Goal: Task Accomplishment & Management: Manage account settings

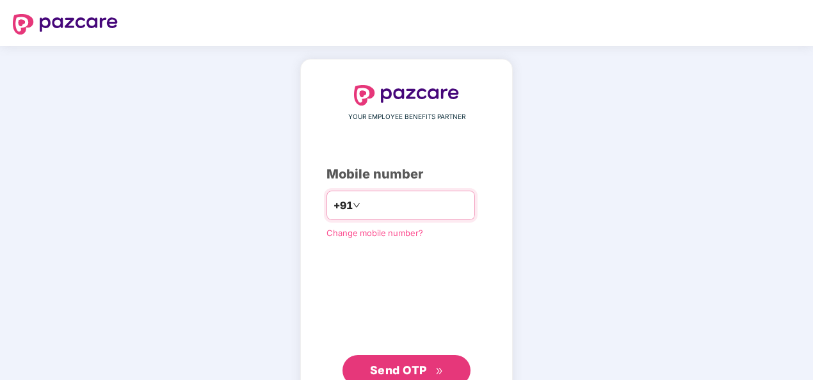
type input "**********"
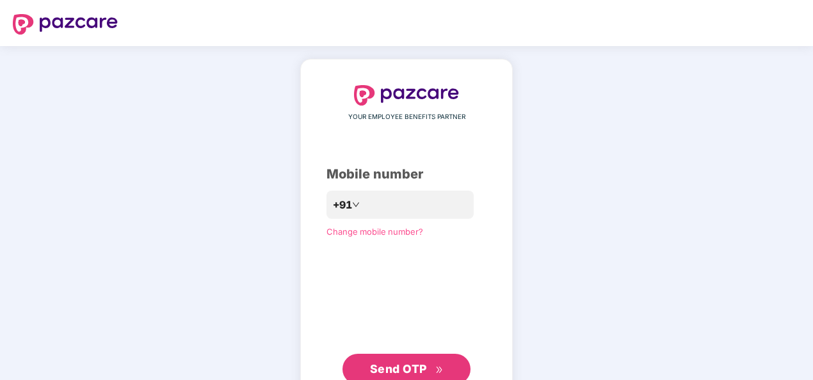
click at [402, 366] on span "Send OTP" at bounding box center [398, 368] width 57 height 13
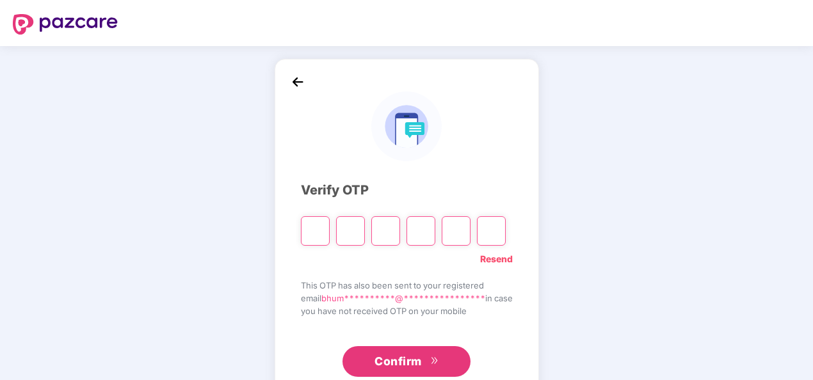
type input "*"
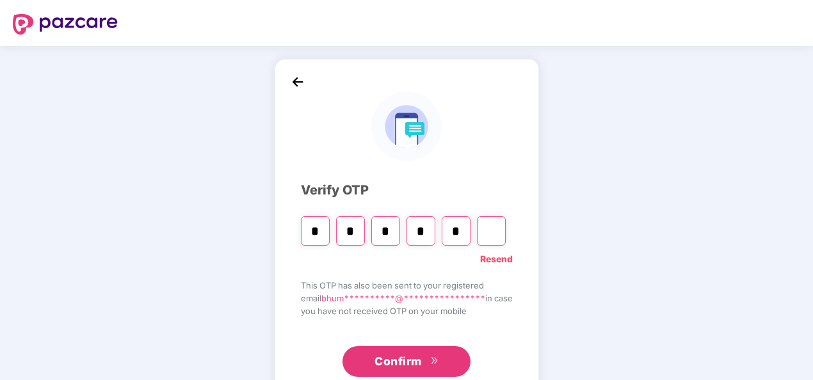
type input "*"
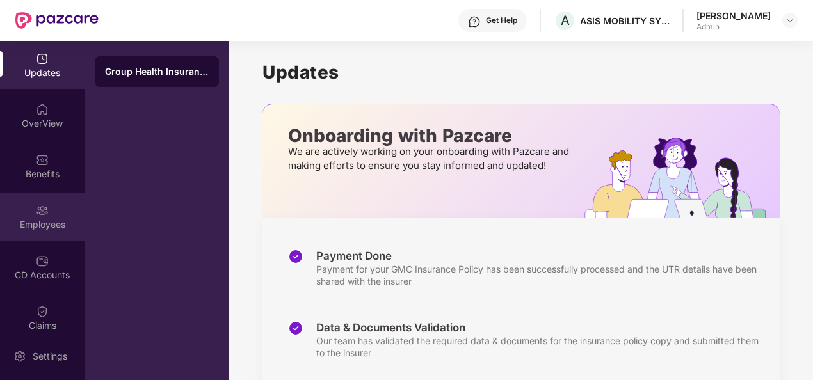
click at [49, 211] on div "Employees" at bounding box center [42, 217] width 84 height 48
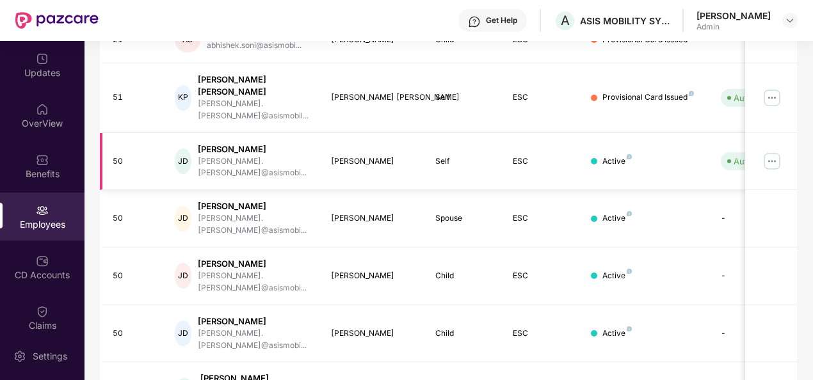
scroll to position [403, 0]
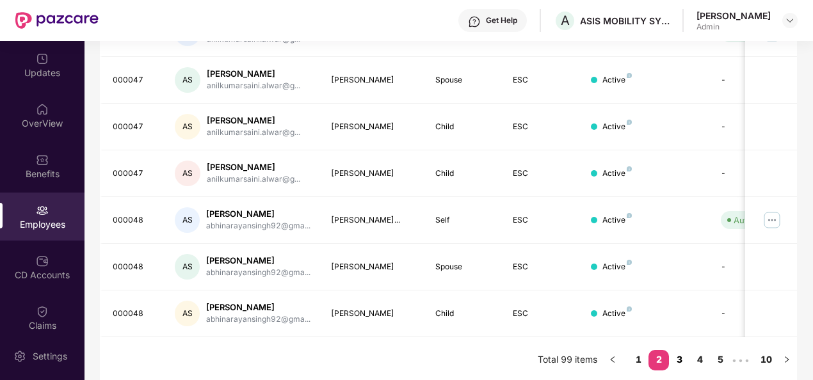
click at [682, 358] on link "3" at bounding box center [679, 359] width 20 height 19
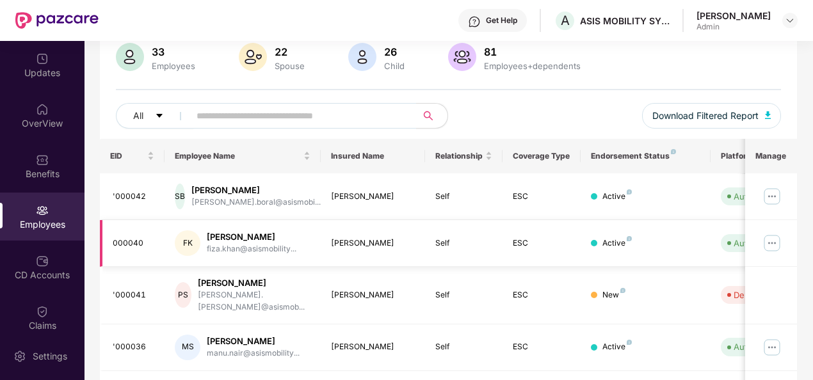
scroll to position [0, 133]
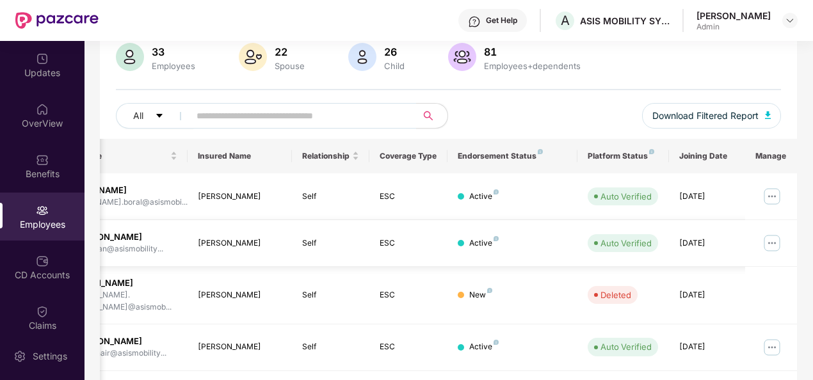
click at [775, 239] on img at bounding box center [772, 243] width 20 height 20
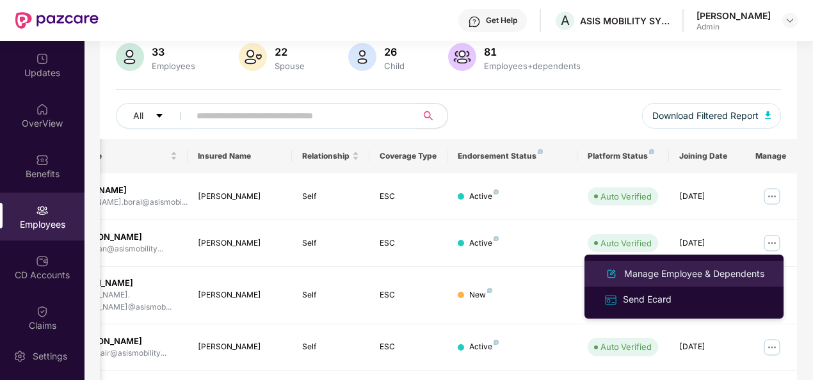
click at [727, 276] on div "Manage Employee & Dependents" at bounding box center [693, 274] width 145 height 14
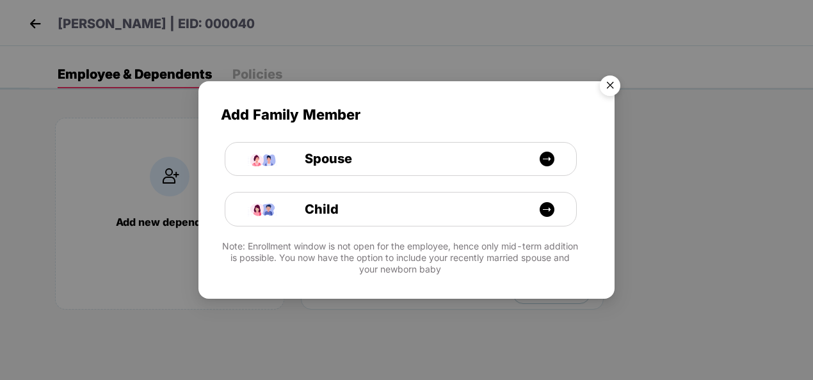
click at [605, 83] on img "Close" at bounding box center [610, 88] width 36 height 36
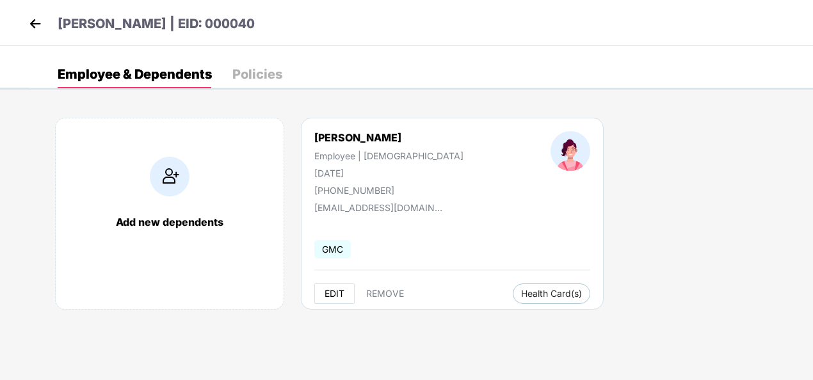
click at [330, 292] on span "EDIT" at bounding box center [334, 294] width 20 height 10
select select "******"
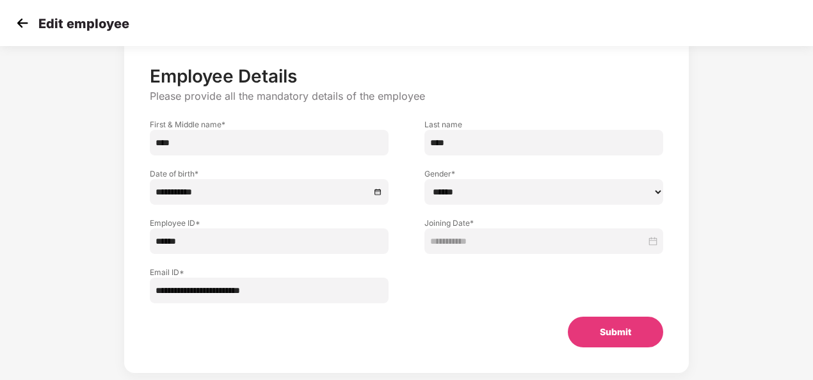
scroll to position [86, 0]
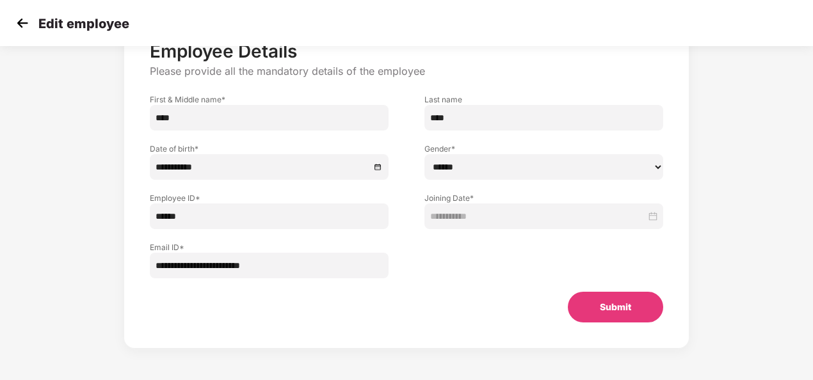
click at [30, 29] on img at bounding box center [22, 22] width 19 height 19
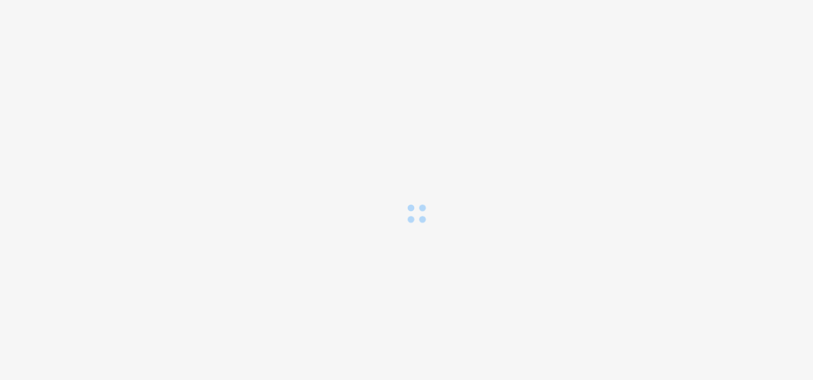
scroll to position [0, 0]
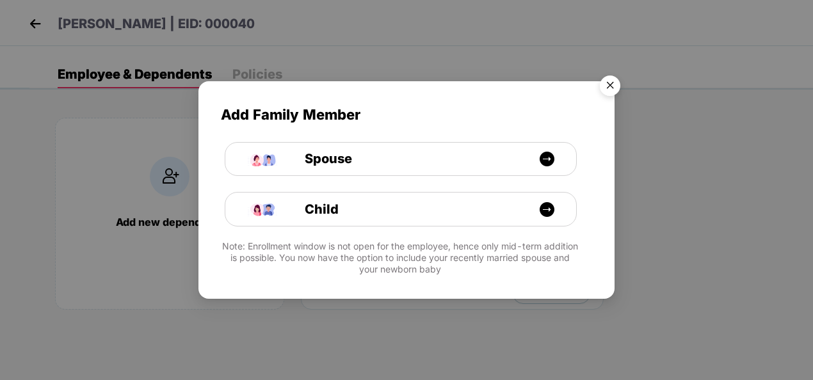
click at [616, 86] on img "Close" at bounding box center [610, 88] width 36 height 36
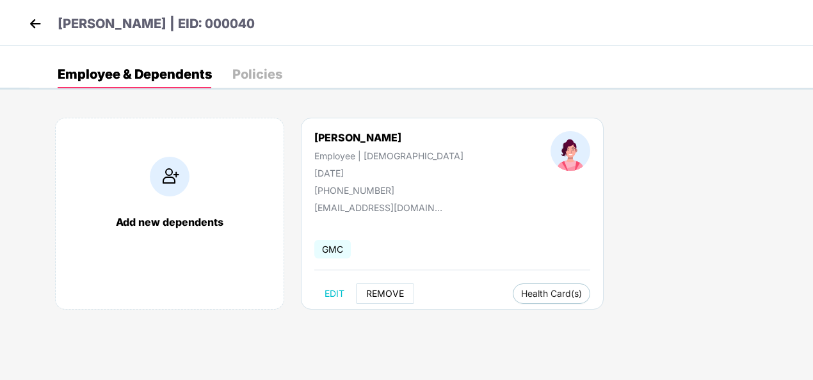
click at [383, 300] on button "REMOVE" at bounding box center [385, 294] width 58 height 20
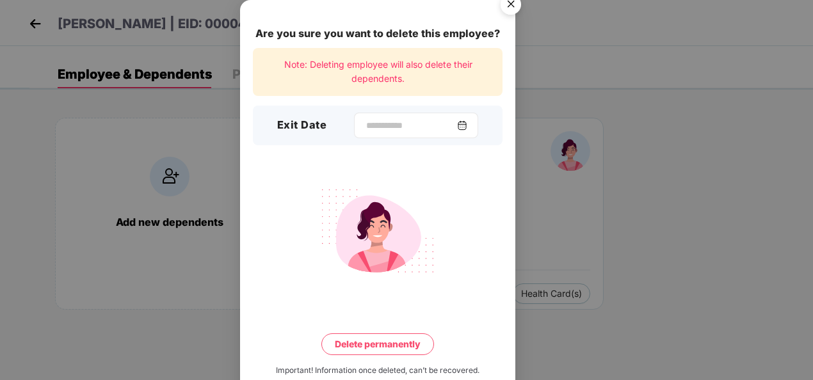
click at [478, 131] on div at bounding box center [416, 126] width 124 height 26
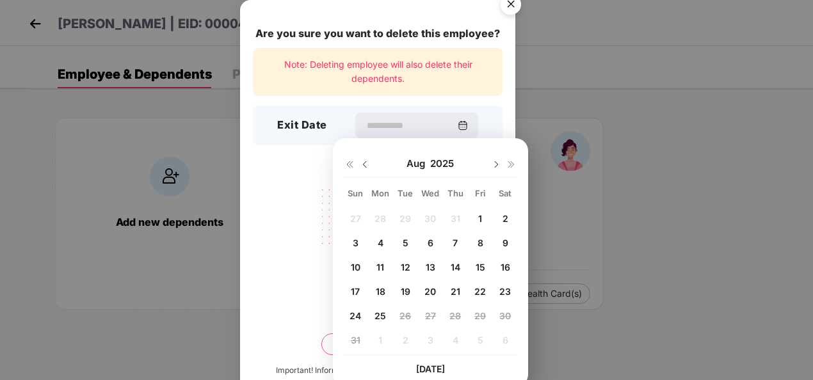
click at [378, 319] on span "25" at bounding box center [380, 315] width 12 height 11
type input "**********"
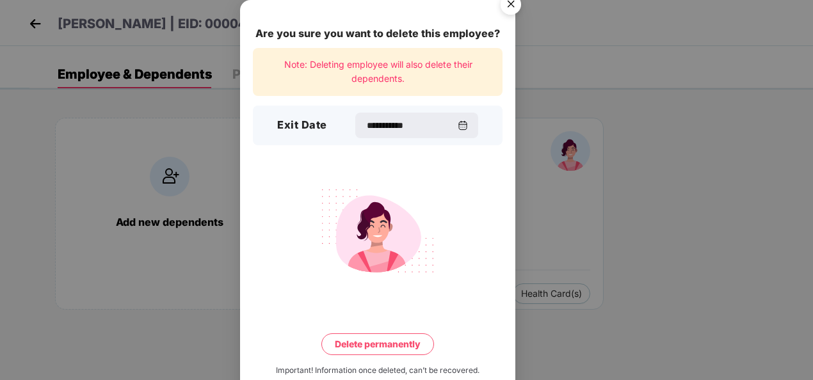
click at [365, 342] on button "Delete permanently" at bounding box center [377, 344] width 113 height 22
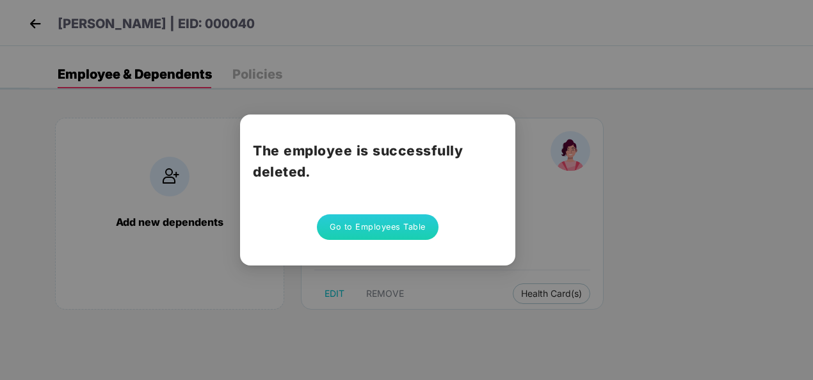
click at [399, 223] on button "Go to Employees Table" at bounding box center [378, 227] width 122 height 26
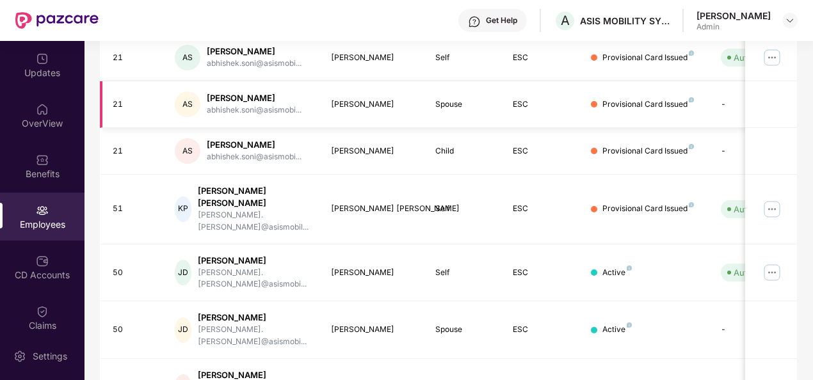
scroll to position [403, 0]
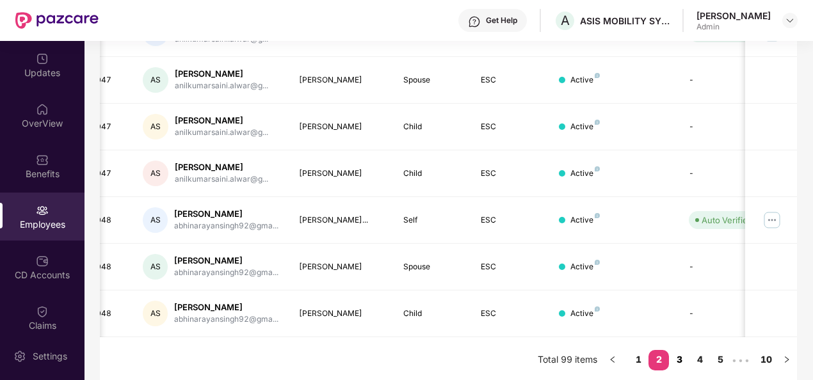
click at [685, 357] on link "3" at bounding box center [679, 359] width 20 height 19
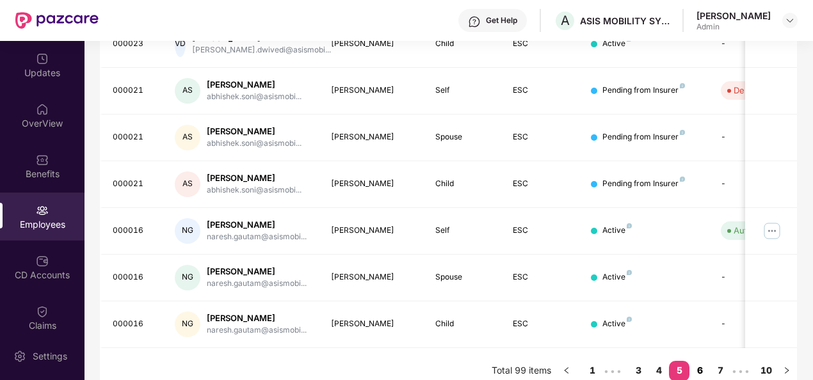
click at [704, 361] on link "6" at bounding box center [699, 370] width 20 height 19
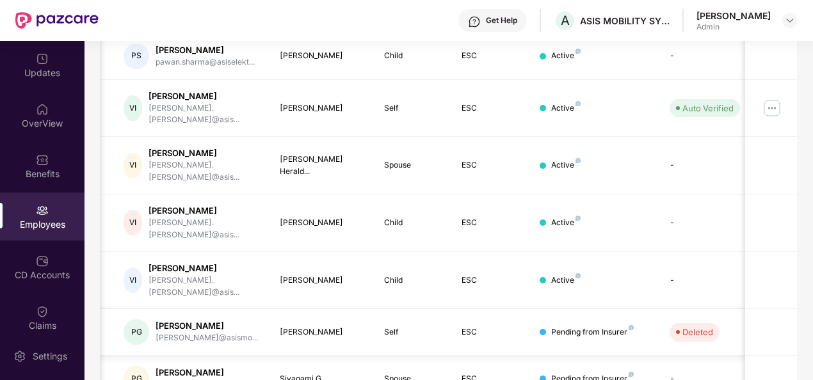
scroll to position [0, 61]
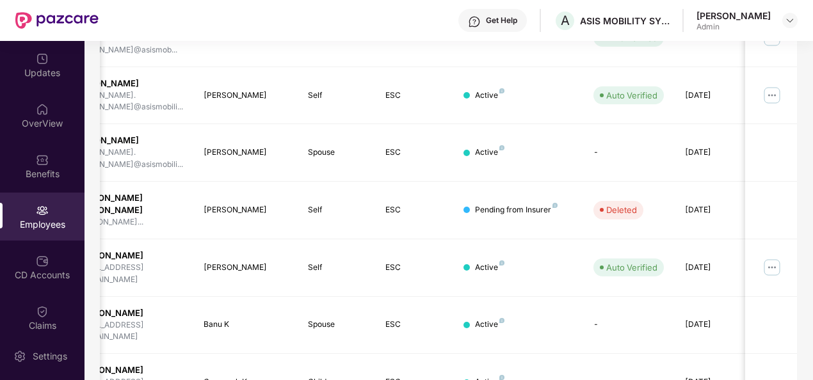
scroll to position [403, 0]
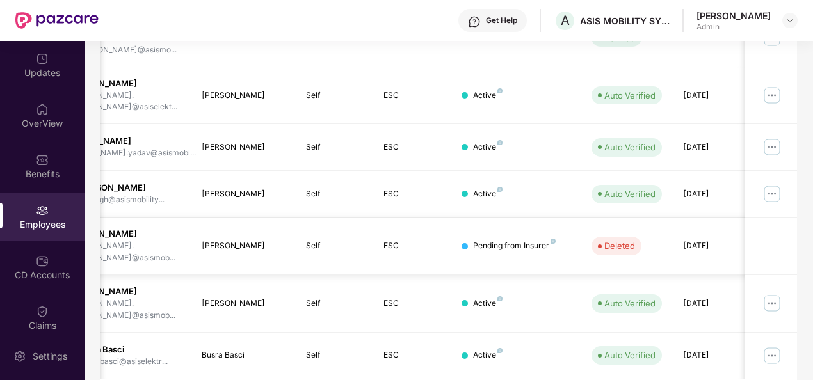
scroll to position [0, 133]
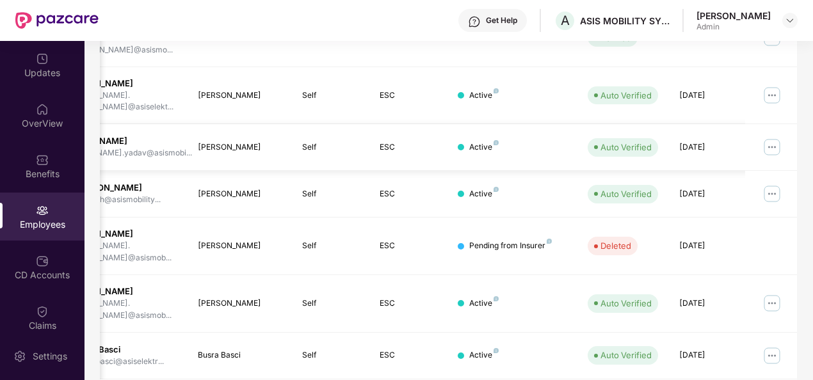
click at [772, 137] on img at bounding box center [772, 147] width 20 height 20
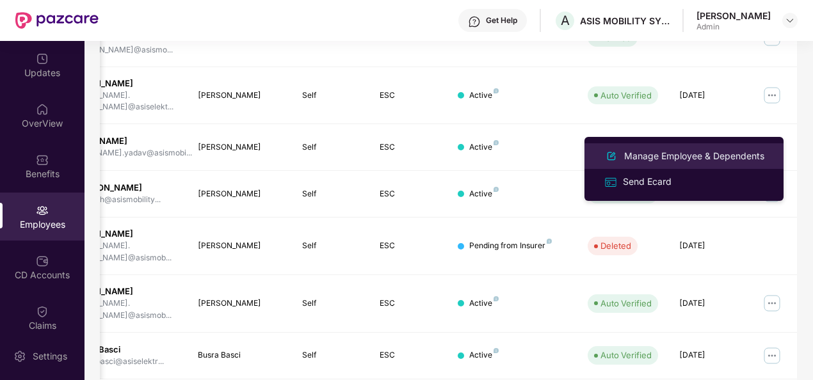
click at [737, 157] on div "Manage Employee & Dependents" at bounding box center [693, 156] width 145 height 14
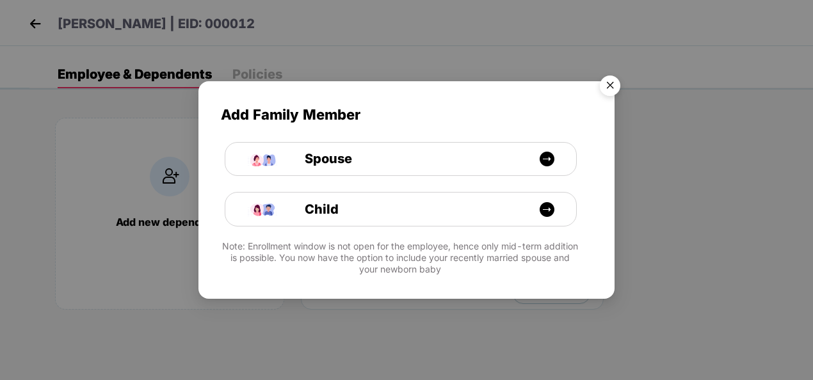
click at [607, 86] on img "Close" at bounding box center [610, 88] width 36 height 36
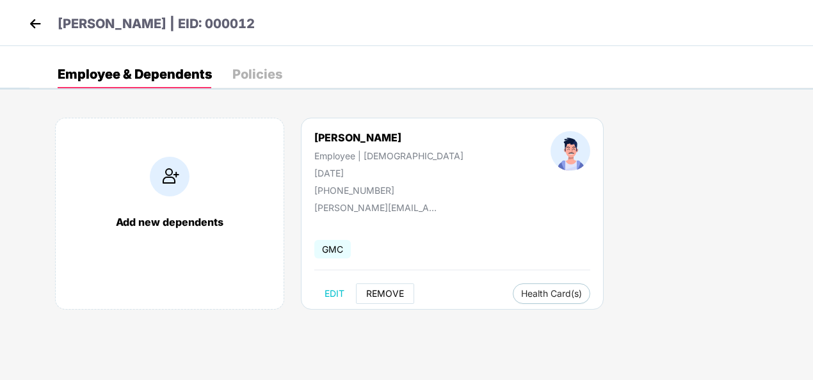
click at [389, 289] on span "REMOVE" at bounding box center [385, 294] width 38 height 10
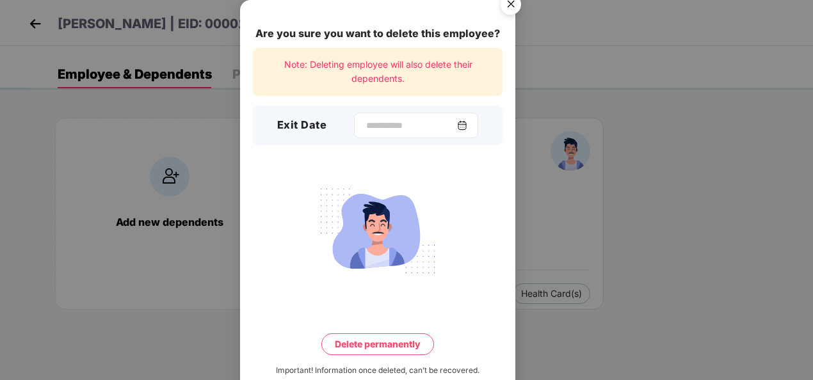
click at [464, 128] on img at bounding box center [462, 125] width 10 height 10
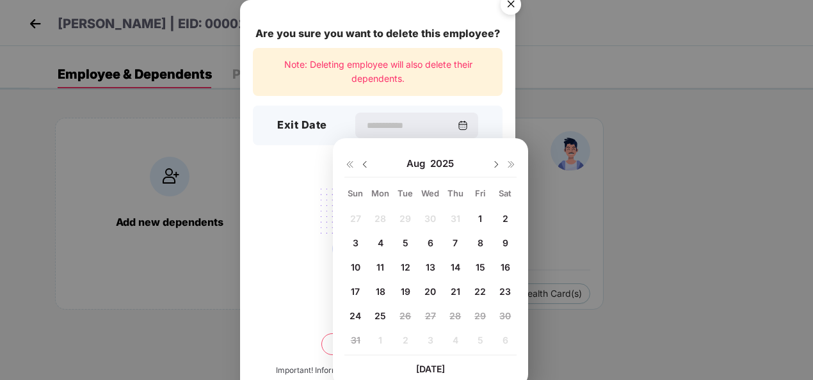
click at [376, 314] on span "25" at bounding box center [380, 315] width 12 height 11
type input "**********"
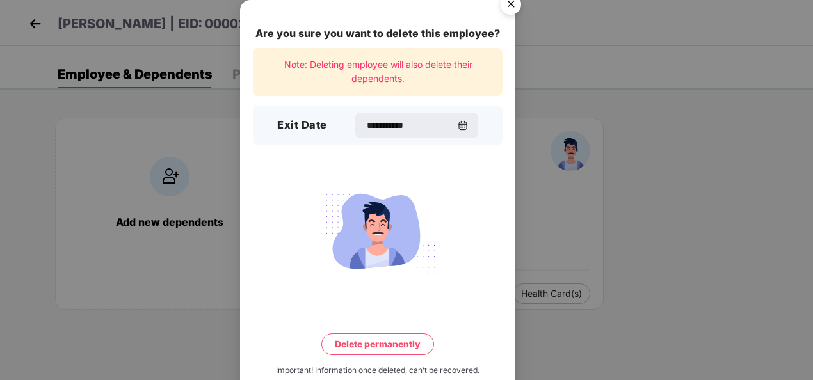
click at [366, 347] on button "Delete permanently" at bounding box center [377, 344] width 113 height 22
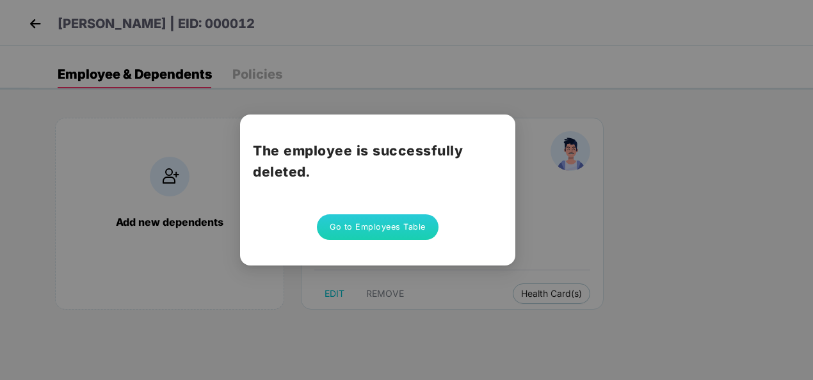
click at [397, 221] on button "Go to Employees Table" at bounding box center [378, 227] width 122 height 26
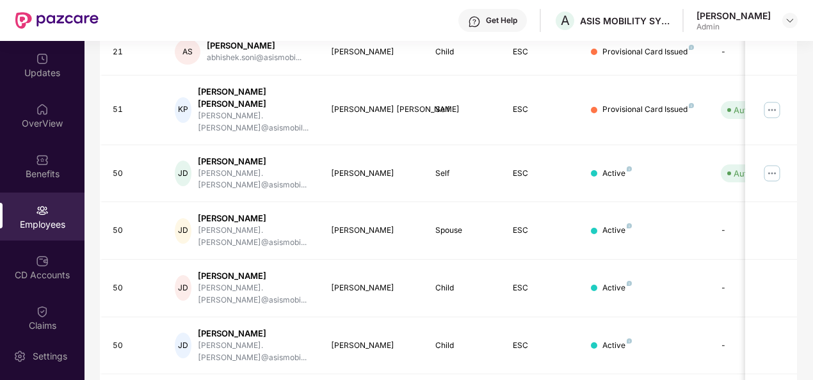
scroll to position [403, 0]
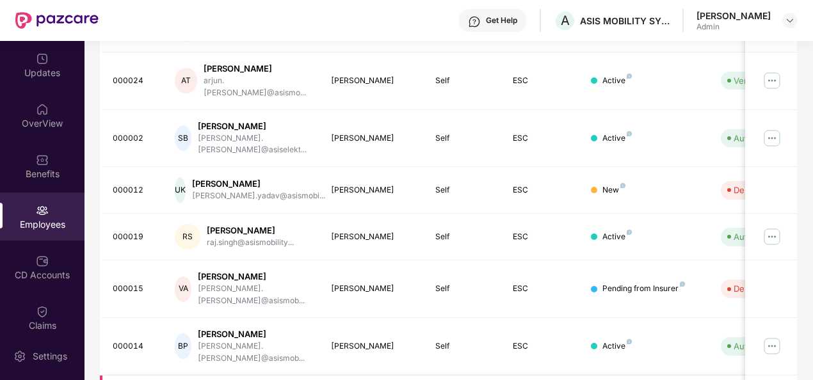
scroll to position [357, 0]
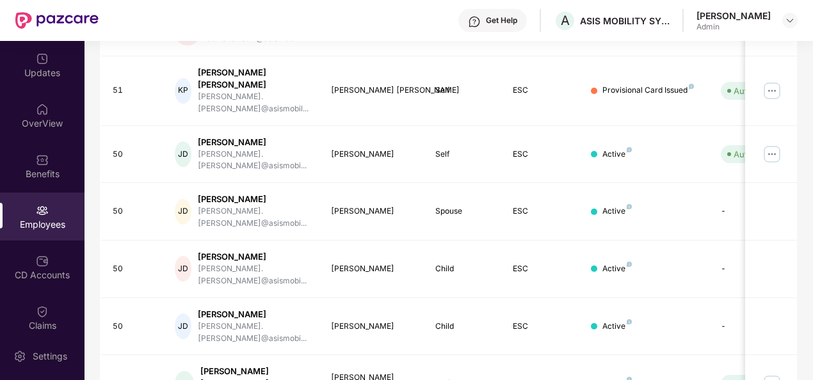
scroll to position [403, 0]
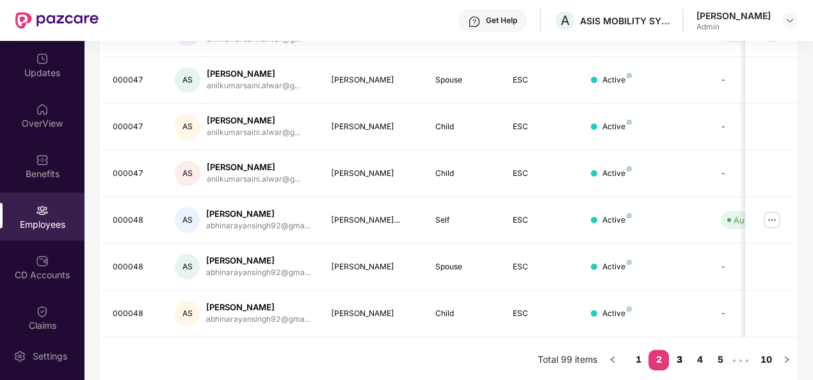
click at [681, 360] on link "3" at bounding box center [679, 359] width 20 height 19
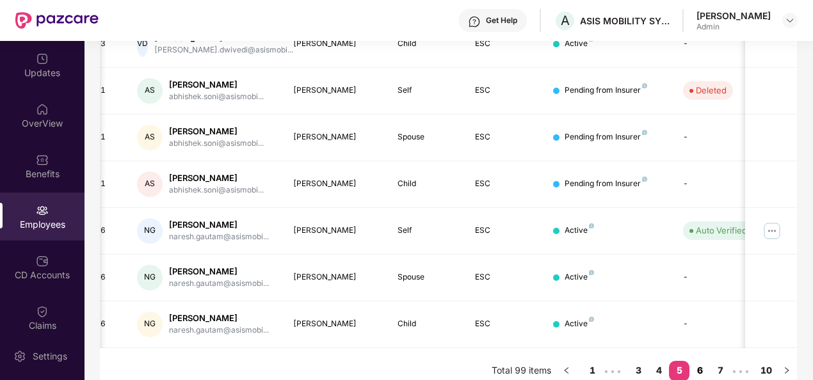
click at [702, 362] on link "6" at bounding box center [699, 370] width 20 height 19
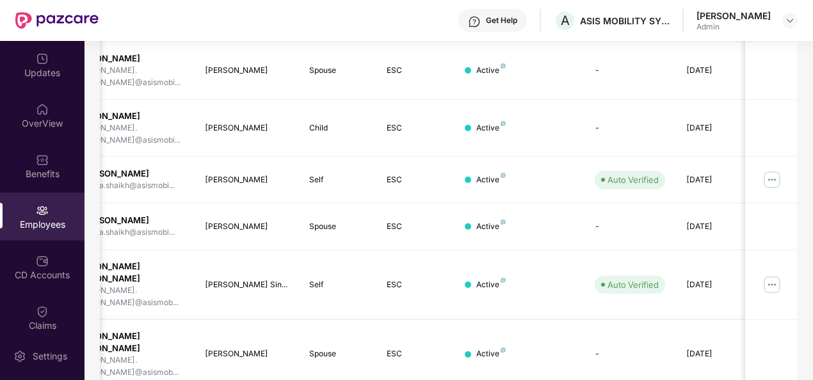
scroll to position [0, 133]
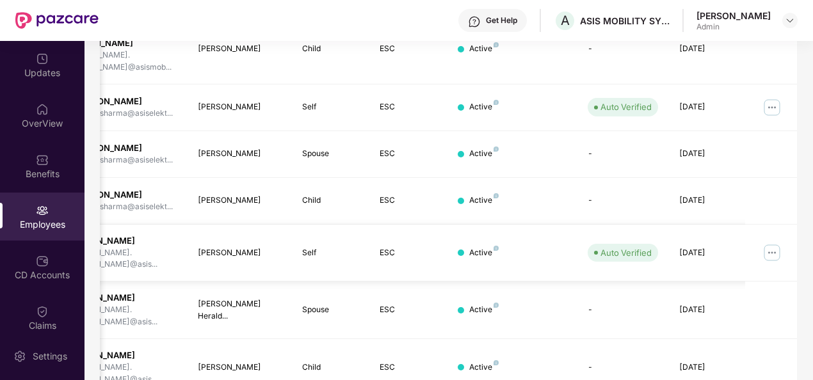
click at [771, 243] on img at bounding box center [772, 253] width 20 height 20
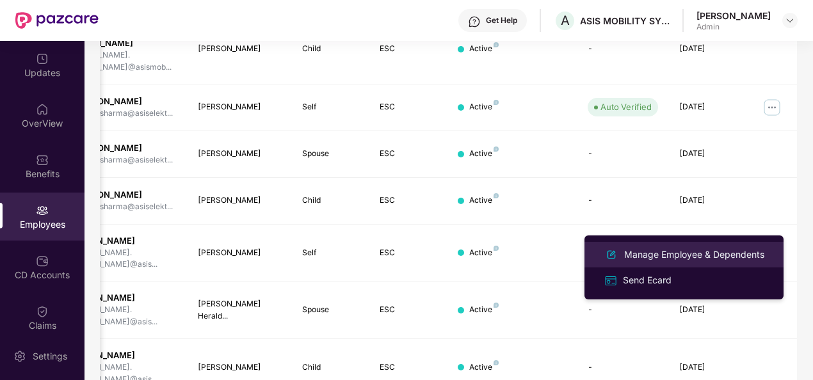
click at [712, 252] on div "Manage Employee & Dependents" at bounding box center [693, 255] width 145 height 14
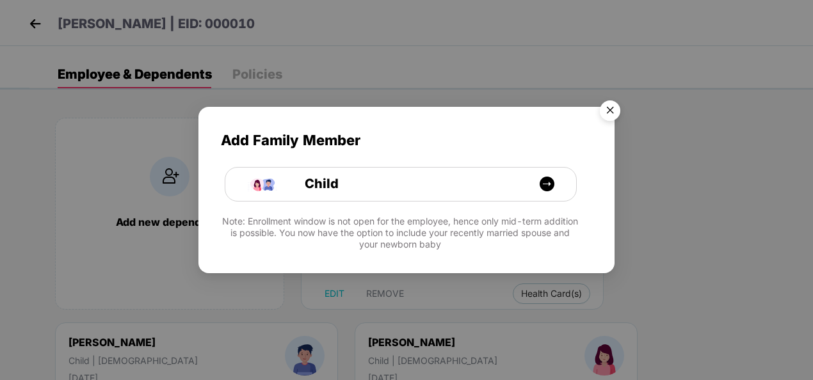
click at [616, 108] on img "Close" at bounding box center [610, 113] width 36 height 36
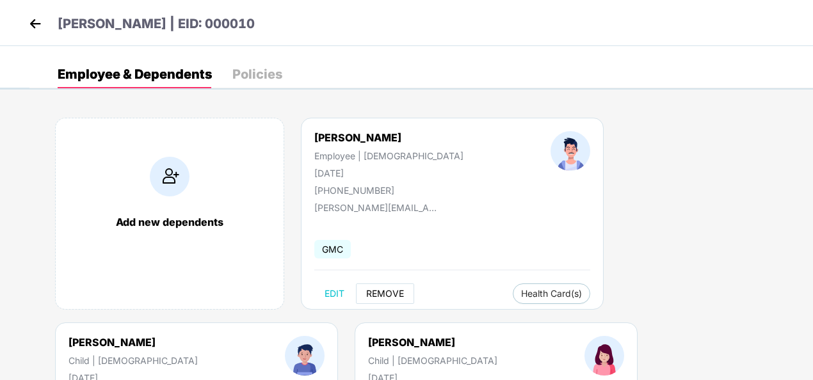
click at [378, 292] on span "REMOVE" at bounding box center [385, 294] width 38 height 10
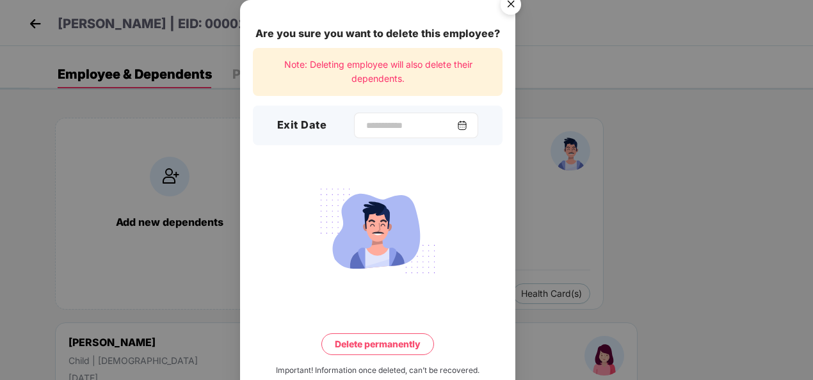
click at [467, 130] on img at bounding box center [462, 125] width 10 height 10
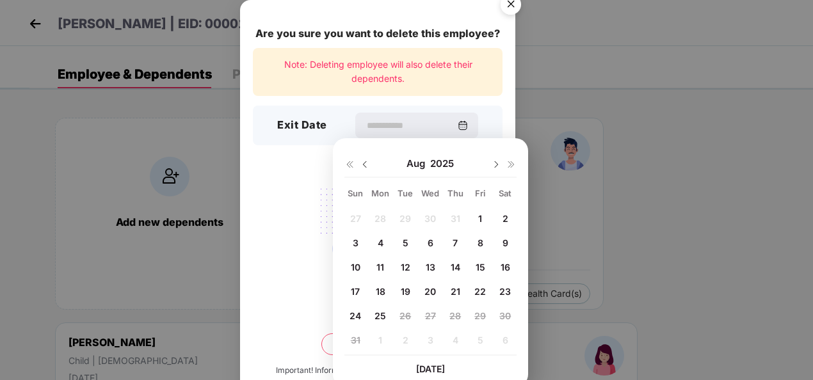
click at [379, 316] on span "25" at bounding box center [380, 315] width 12 height 11
type input "**********"
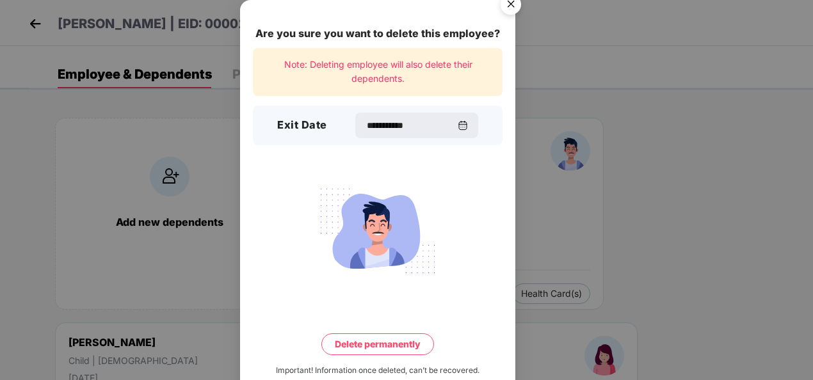
click at [375, 346] on button "Delete permanently" at bounding box center [377, 344] width 113 height 22
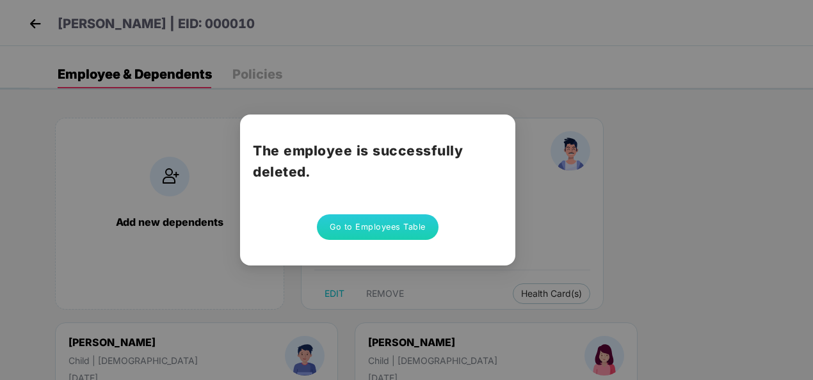
click at [399, 216] on button "Go to Employees Table" at bounding box center [378, 227] width 122 height 26
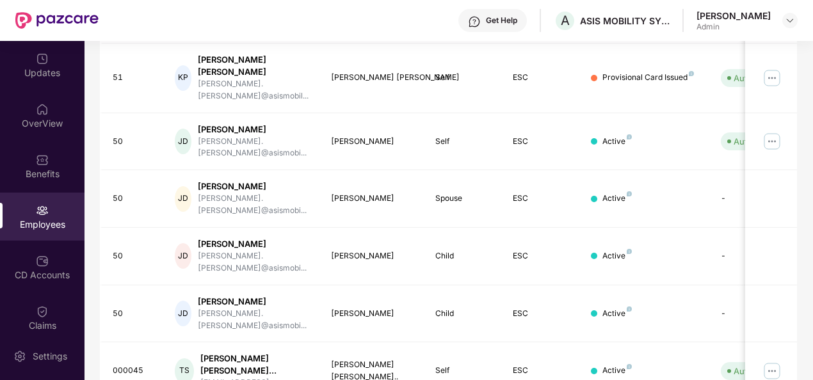
scroll to position [403, 0]
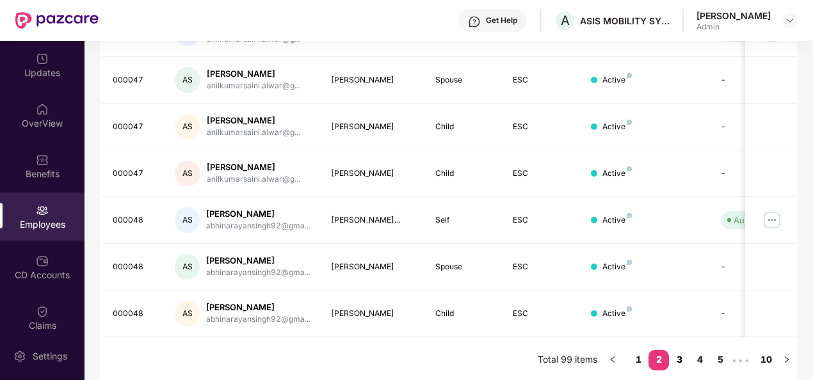
click at [685, 355] on link "3" at bounding box center [679, 359] width 20 height 19
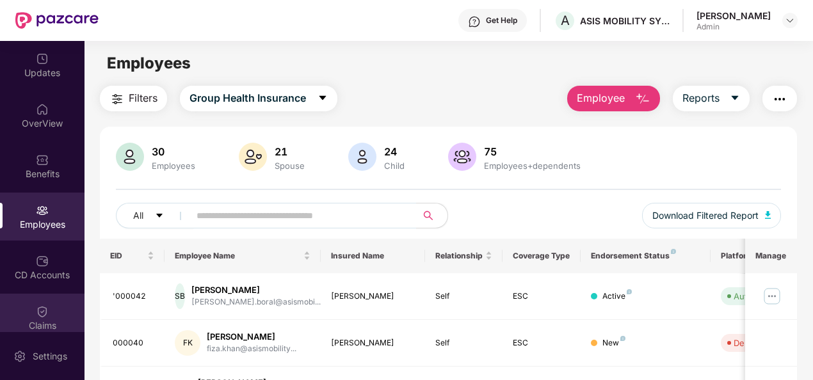
scroll to position [269, 0]
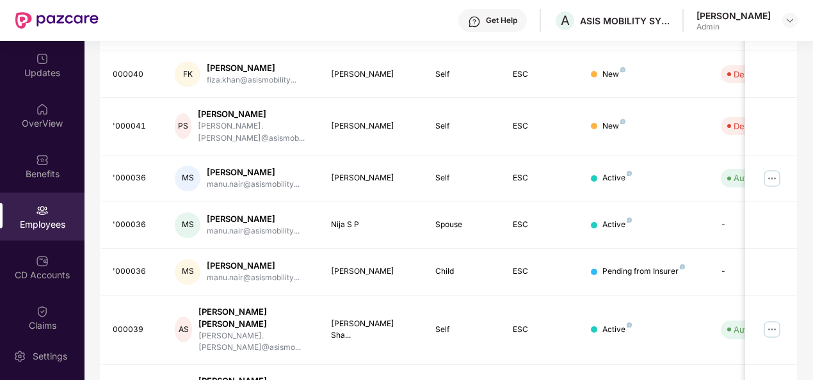
click at [29, 221] on div "Employees" at bounding box center [42, 224] width 84 height 13
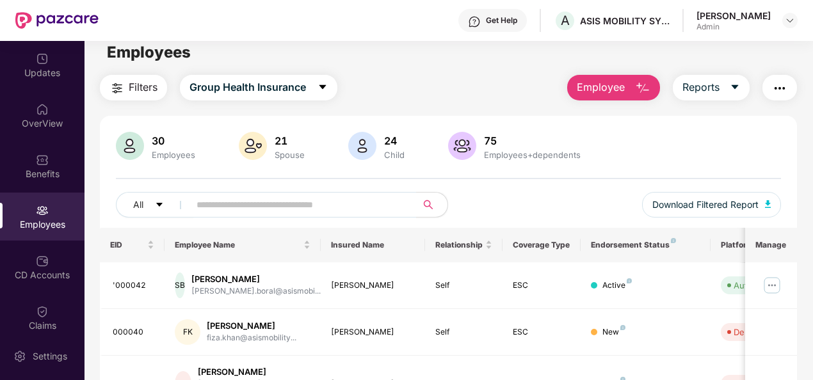
scroll to position [0, 0]
